Goal: Information Seeking & Learning: Learn about a topic

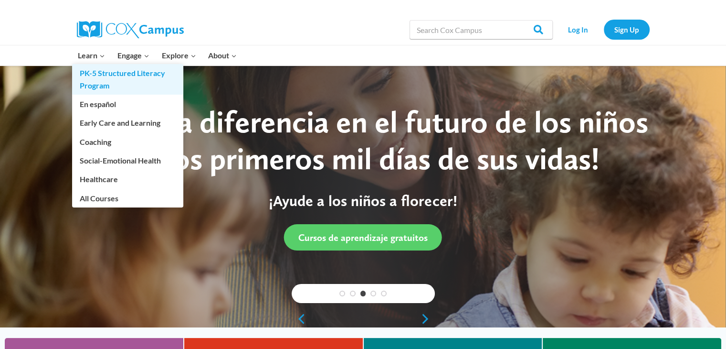
click at [103, 75] on link "PK-5 Structured Literacy Program" at bounding box center [127, 79] width 111 height 31
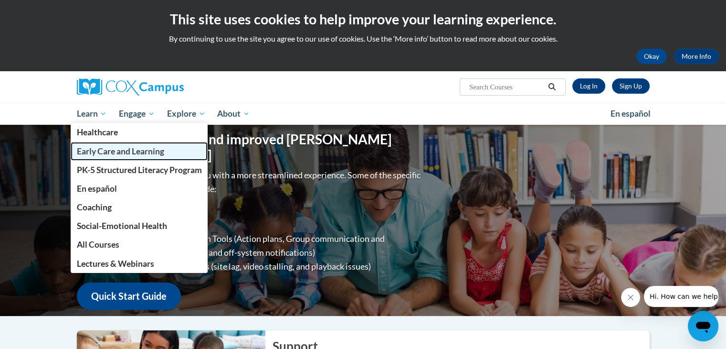
click at [119, 158] on link "Early Care and Learning" at bounding box center [140, 151] width 138 height 19
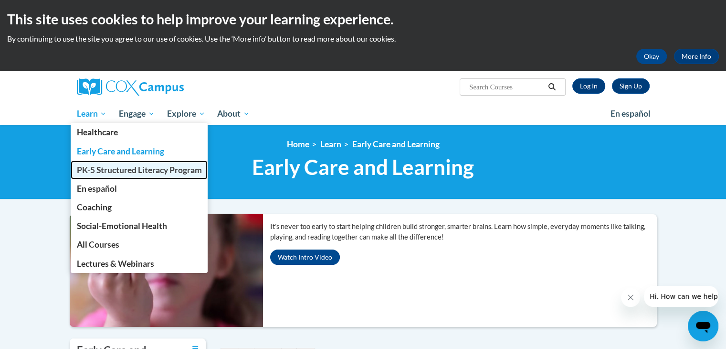
click at [109, 172] on span "PK-5 Structured Literacy Program" at bounding box center [138, 170] width 125 height 10
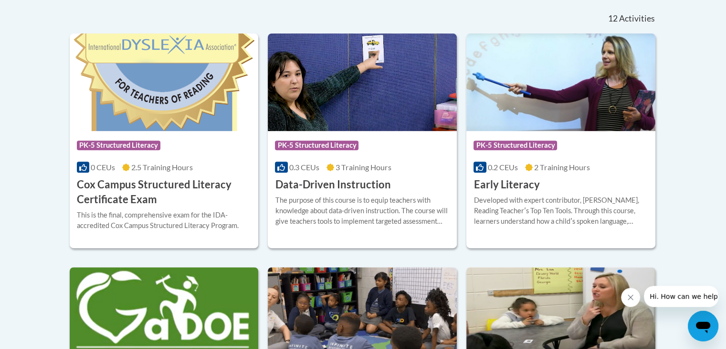
scroll to position [402, 0]
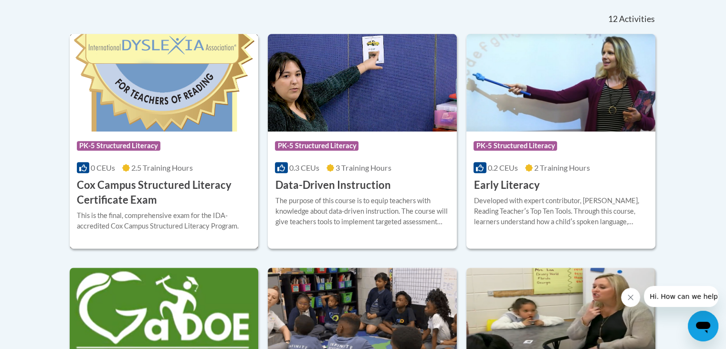
click at [186, 185] on h3 "Cox Campus Structured Literacy Certificate Exam" at bounding box center [164, 193] width 175 height 30
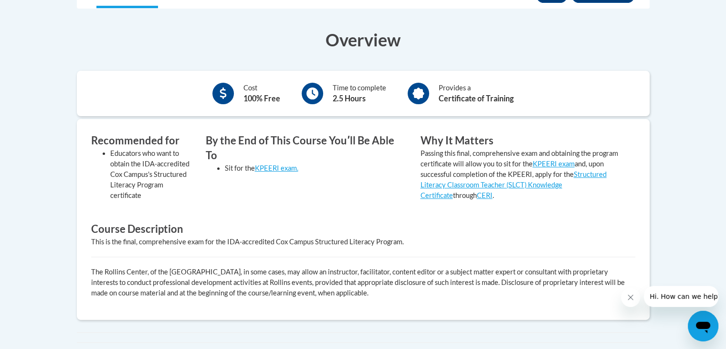
scroll to position [287, 0]
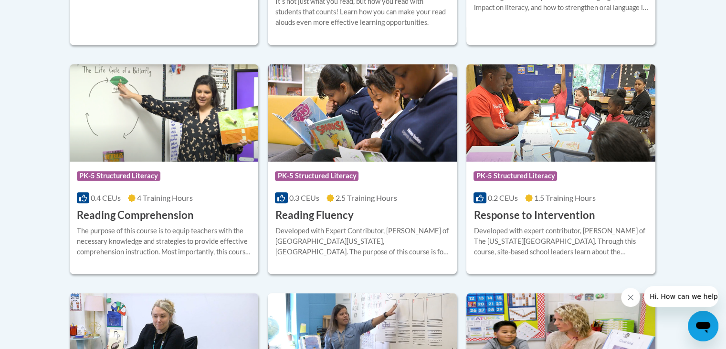
scroll to position [863, 0]
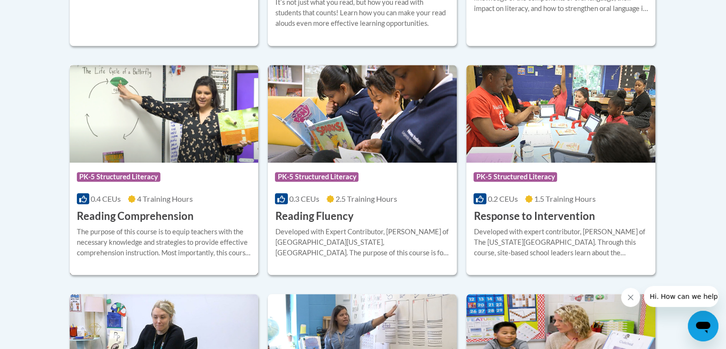
click at [123, 219] on h3 "Reading Comprehension" at bounding box center [135, 216] width 117 height 15
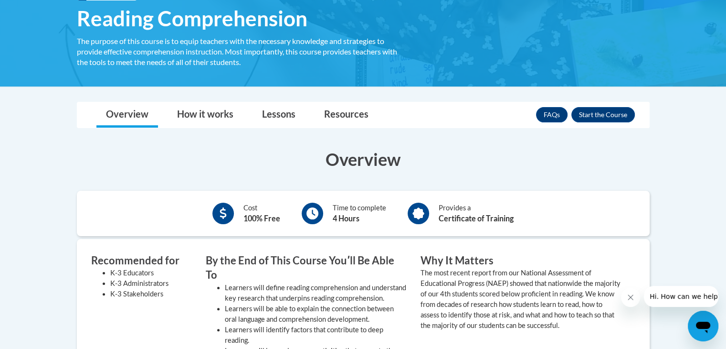
scroll to position [75, 0]
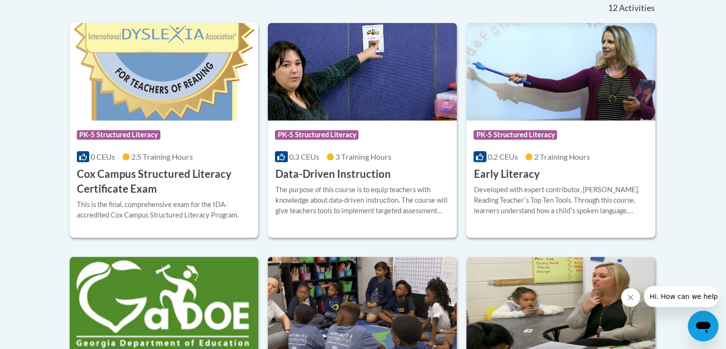
scroll to position [413, 0]
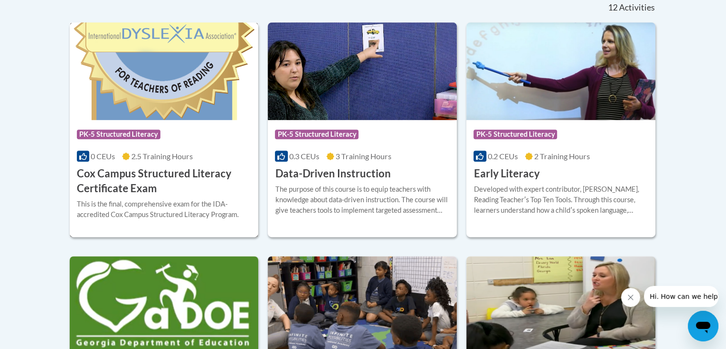
click at [186, 180] on h3 "Cox Campus Structured Literacy Certificate Exam" at bounding box center [164, 181] width 175 height 30
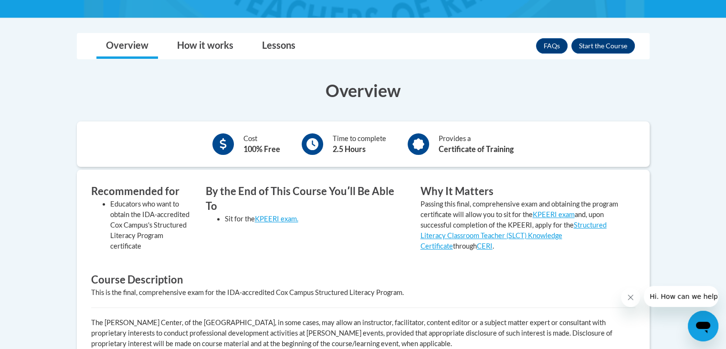
scroll to position [236, 0]
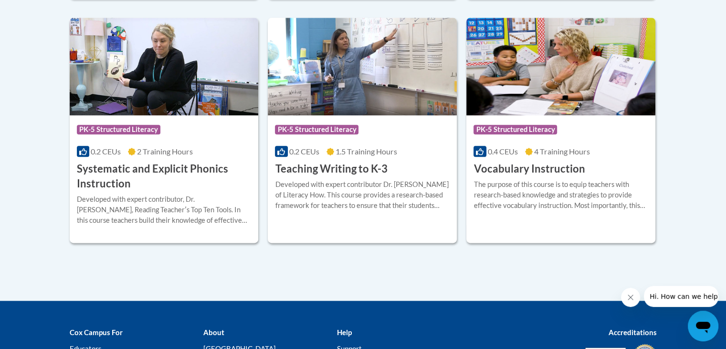
scroll to position [1140, 0]
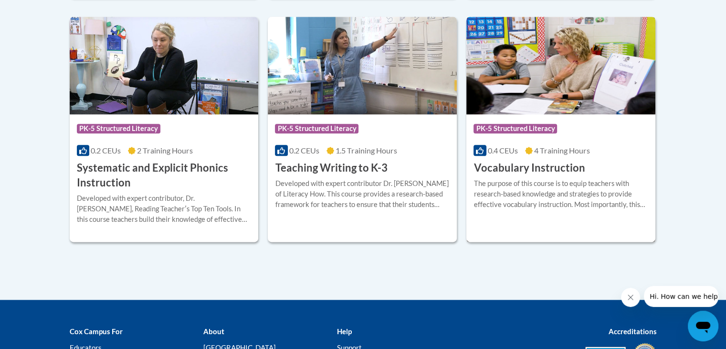
click at [551, 172] on h3 "Vocabulary Instruction" at bounding box center [529, 167] width 111 height 15
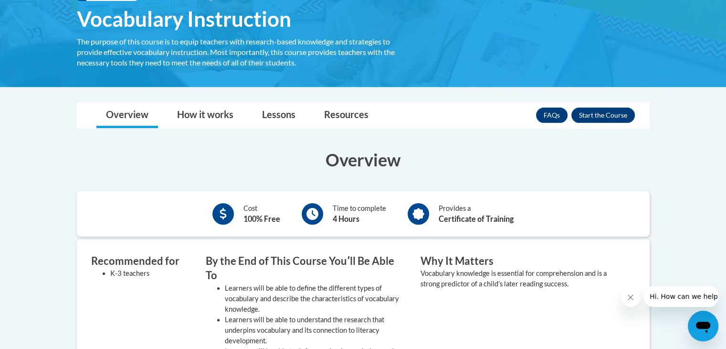
scroll to position [162, 0]
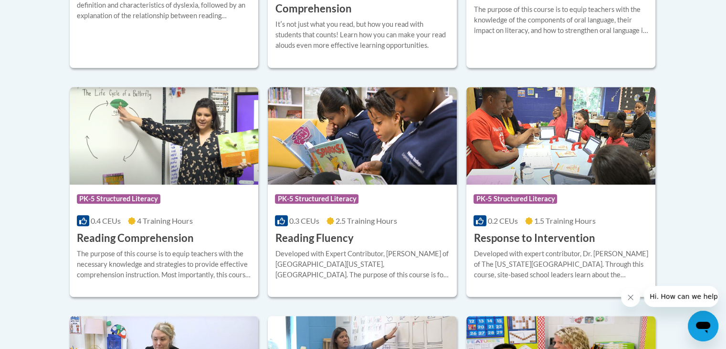
scroll to position [841, 0]
click at [412, 214] on div "Course Category: PK-5 Structured Literacy 0.3 CEUs 2.5 Training Hours COURSE Re…" at bounding box center [362, 214] width 189 height 61
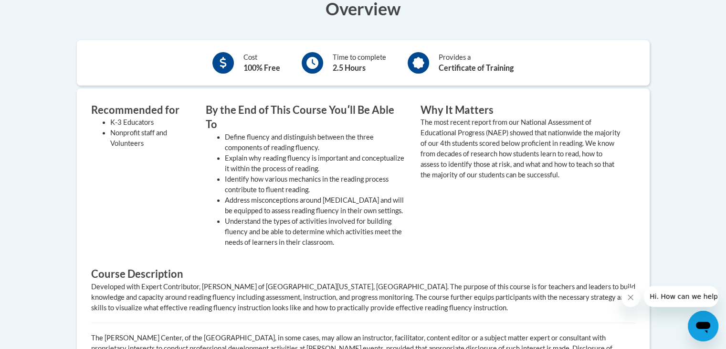
scroll to position [345, 0]
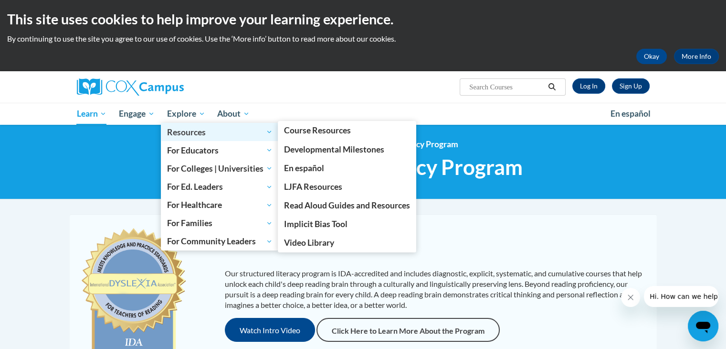
click at [195, 132] on span "Resources" at bounding box center [220, 131] width 106 height 11
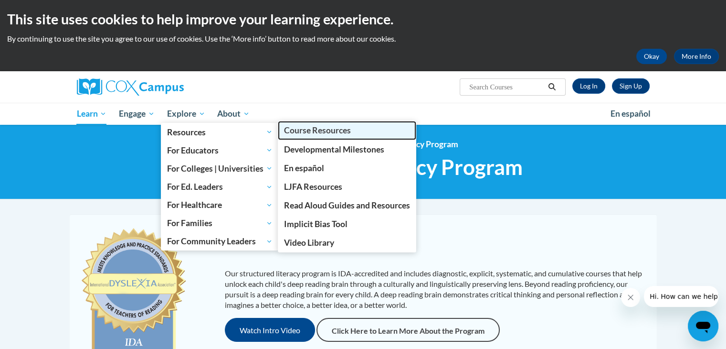
click at [348, 129] on span "Course Resources" at bounding box center [317, 130] width 67 height 10
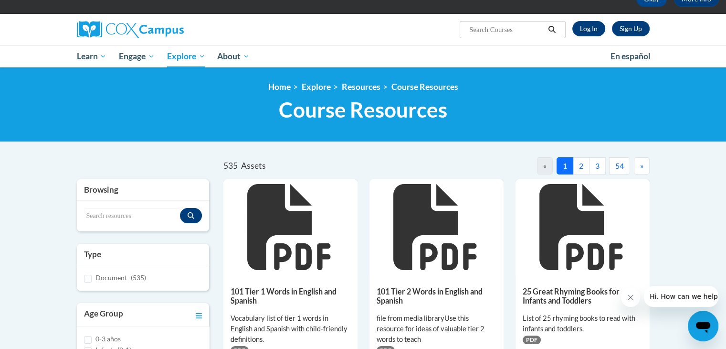
scroll to position [54, 0]
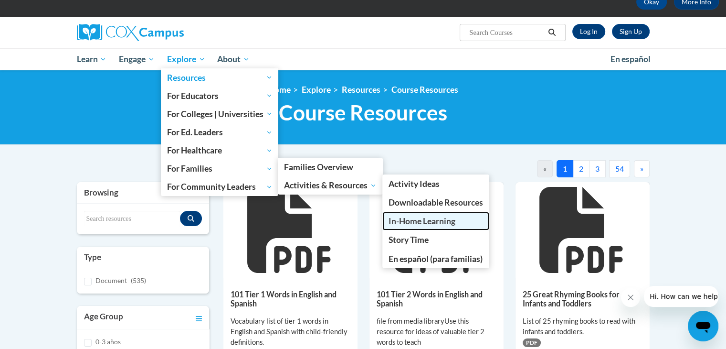
click at [434, 222] on span "In-Home Learning" at bounding box center [422, 221] width 67 height 10
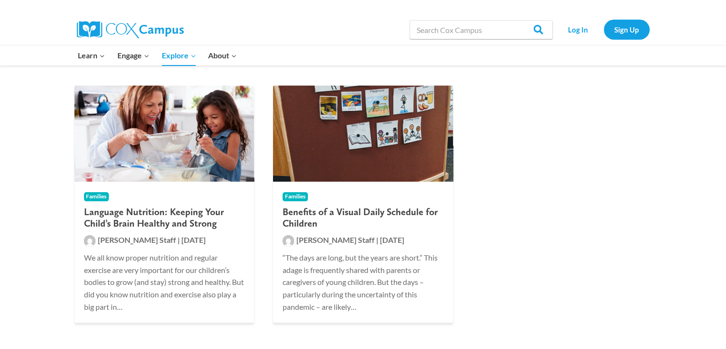
scroll to position [156, 0]
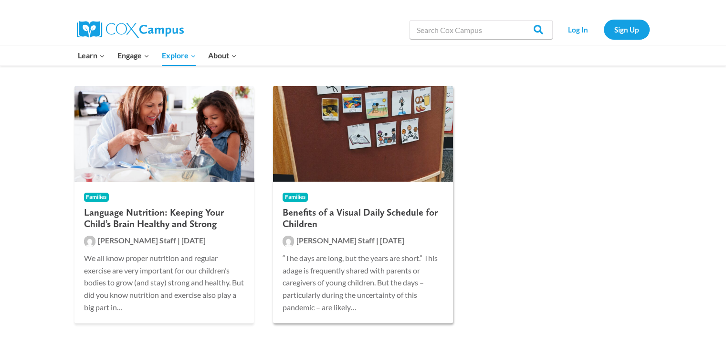
click at [358, 215] on h2 "Benefits of a Visual Daily Schedule for Children" at bounding box center [363, 217] width 161 height 23
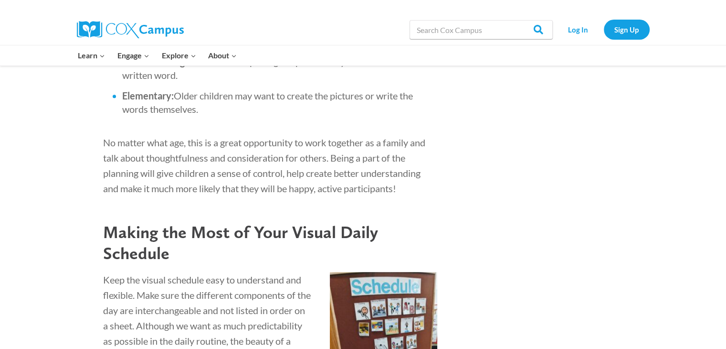
scroll to position [686, 0]
